Goal: Transaction & Acquisition: Obtain resource

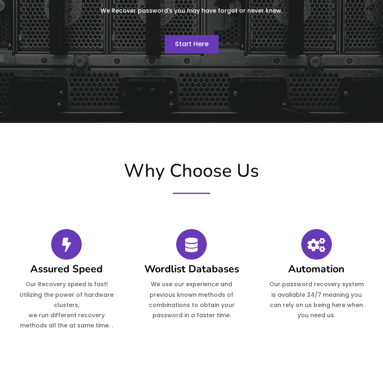
scroll to position [82, 0]
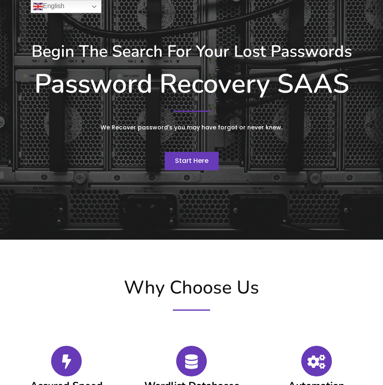
click at [200, 159] on span "Start Here" at bounding box center [192, 160] width 34 height 9
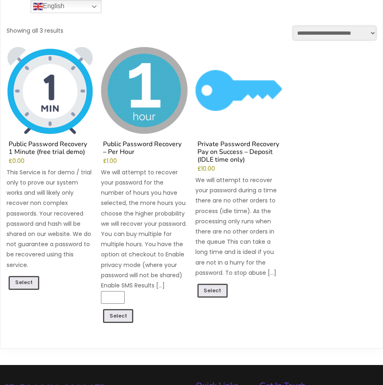
scroll to position [88, 0]
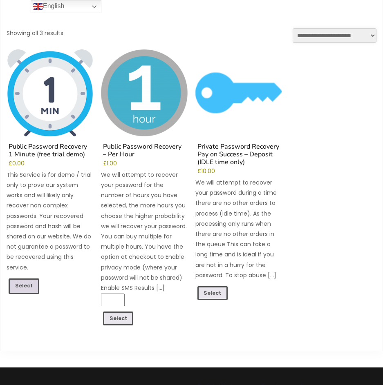
click at [35, 288] on link "Select" at bounding box center [24, 287] width 31 height 16
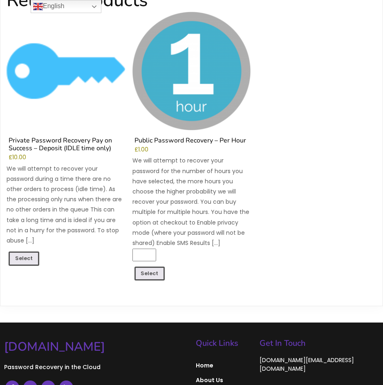
scroll to position [217, 0]
